Goal: Navigation & Orientation: Find specific page/section

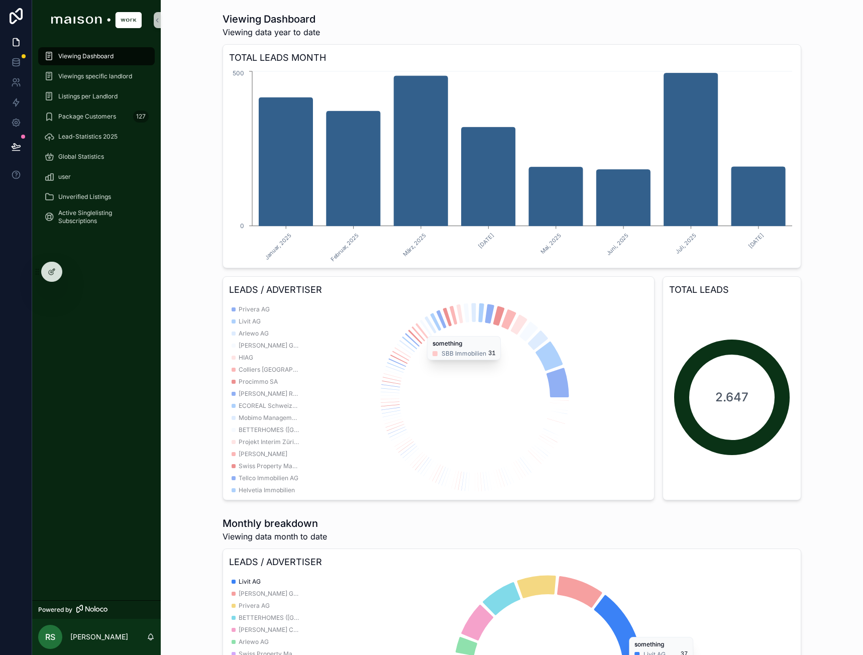
scroll to position [251, 0]
